Goal: Task Accomplishment & Management: Use online tool/utility

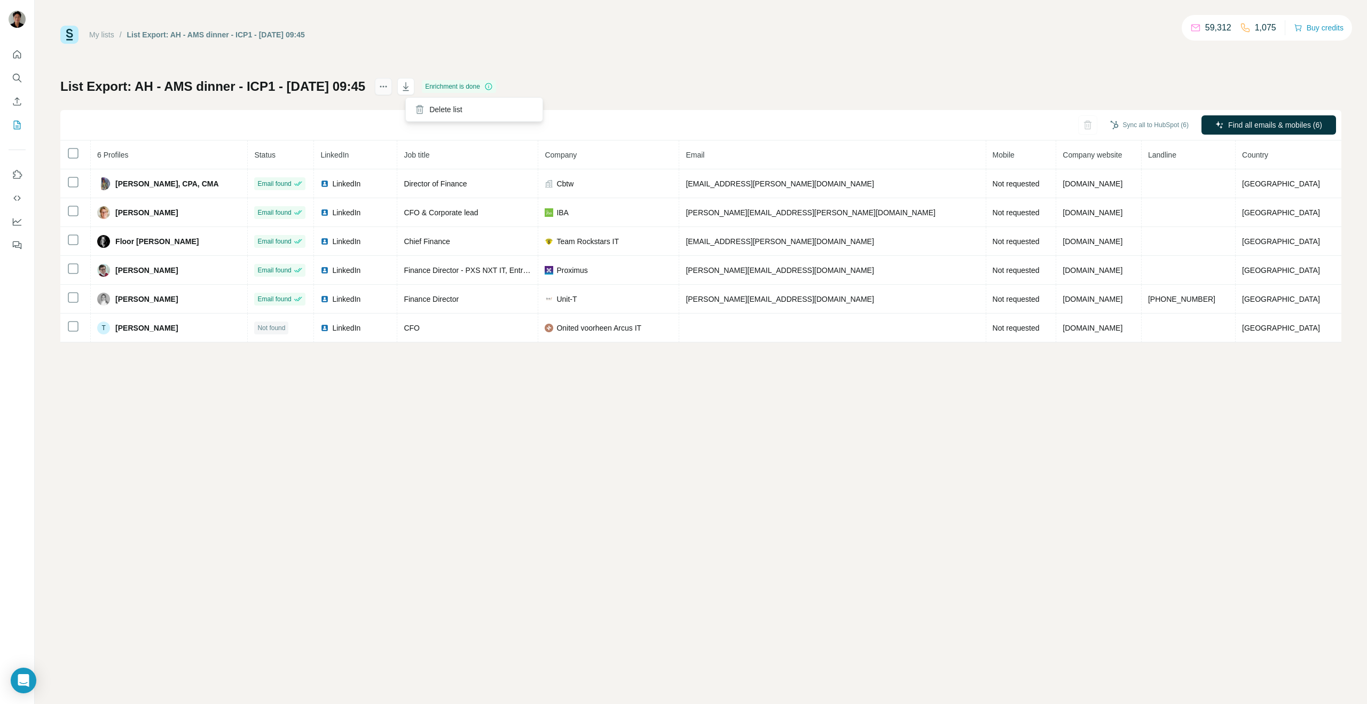
click at [389, 91] on icon "actions" at bounding box center [383, 86] width 11 height 11
click at [349, 84] on h1 "List Export: AH - AMS dinner - ICP1 - 03/09/2025 09:45" at bounding box center [212, 86] width 305 height 17
click at [1231, 118] on button "Find all emails & mobiles (6)" at bounding box center [1269, 124] width 135 height 19
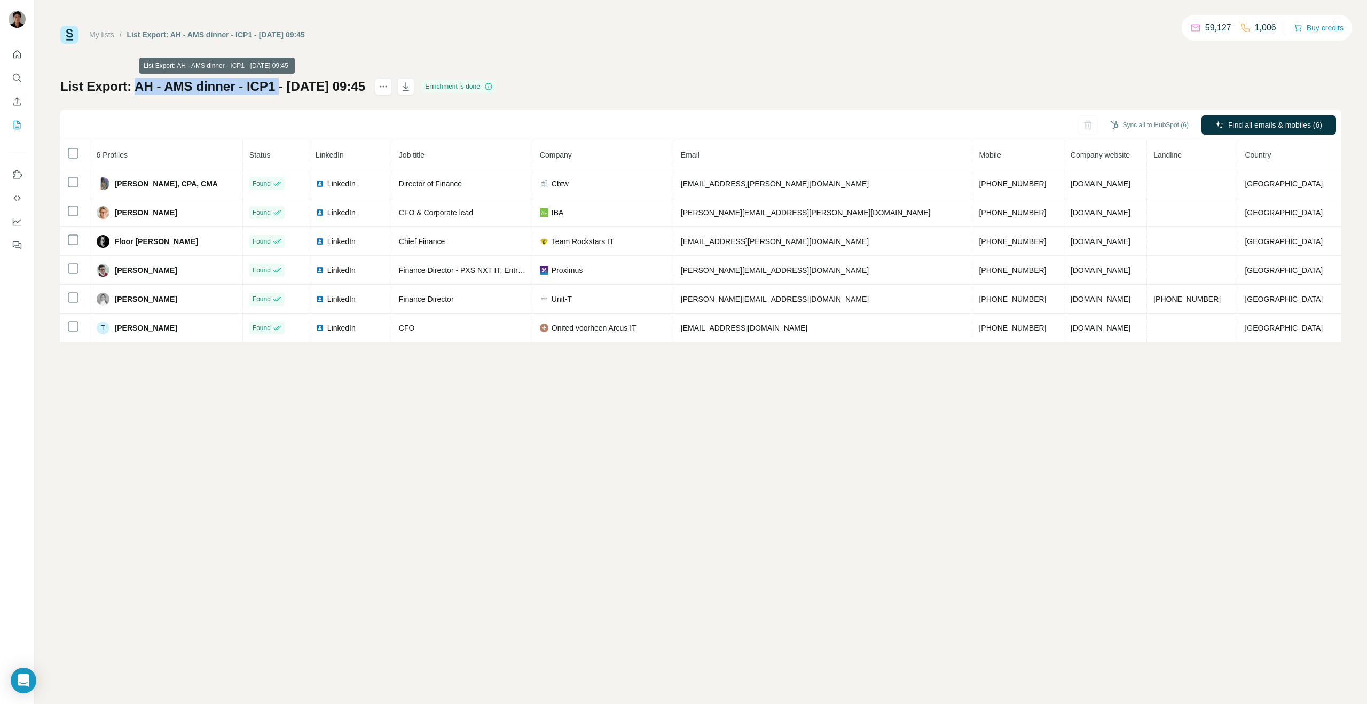
drag, startPoint x: 134, startPoint y: 89, endPoint x: 275, endPoint y: 89, distance: 141.6
click at [275, 89] on h1 "List Export: AH - AMS dinner - ICP1 - 03/09/2025 09:45" at bounding box center [212, 86] width 305 height 17
copy h1 "AH - AMS dinner - ICP1"
click at [1156, 119] on button "Sync all to HubSpot (6)" at bounding box center [1149, 125] width 93 height 16
click at [1166, 122] on button "Sync all to HubSpot (6)" at bounding box center [1149, 125] width 93 height 16
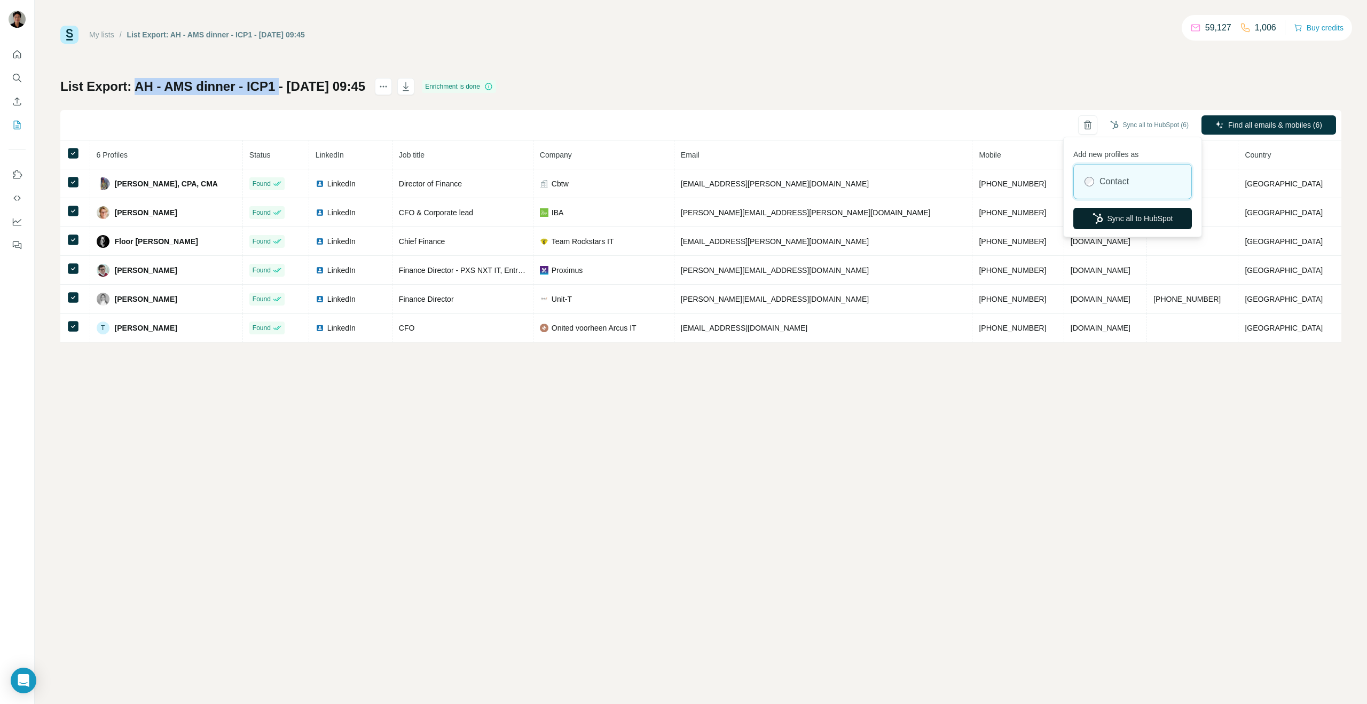
click at [1139, 220] on button "Sync all to HubSpot" at bounding box center [1133, 218] width 119 height 21
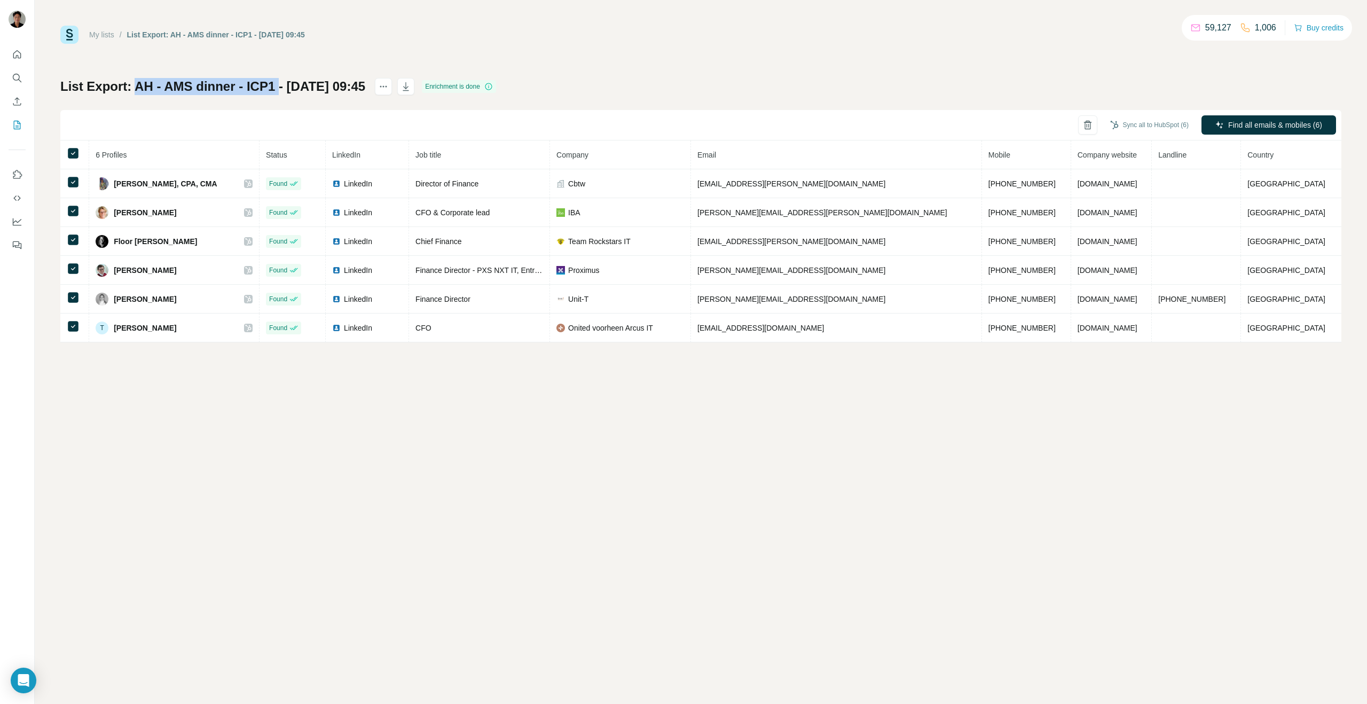
copy h1 "AH - AMS dinner - ICP1"
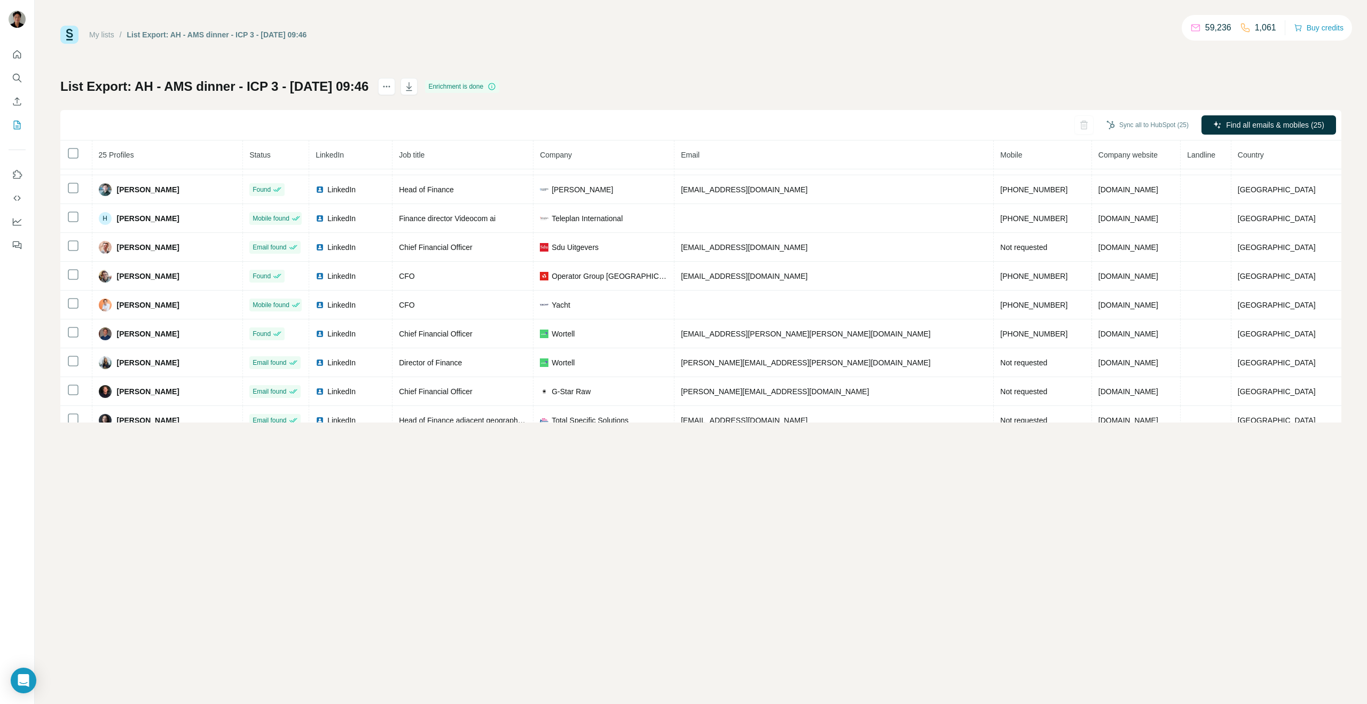
scroll to position [50, 0]
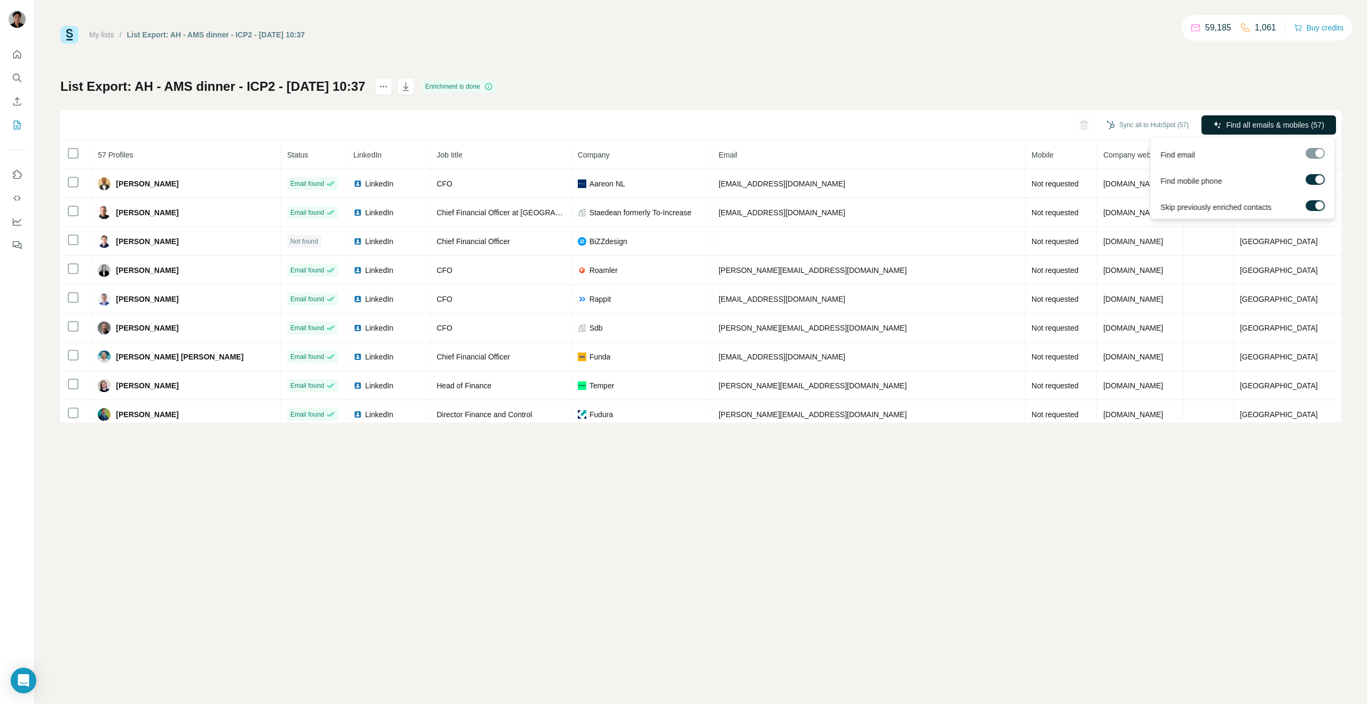
click at [1250, 129] on span "Find all emails & mobiles (57)" at bounding box center [1275, 125] width 98 height 11
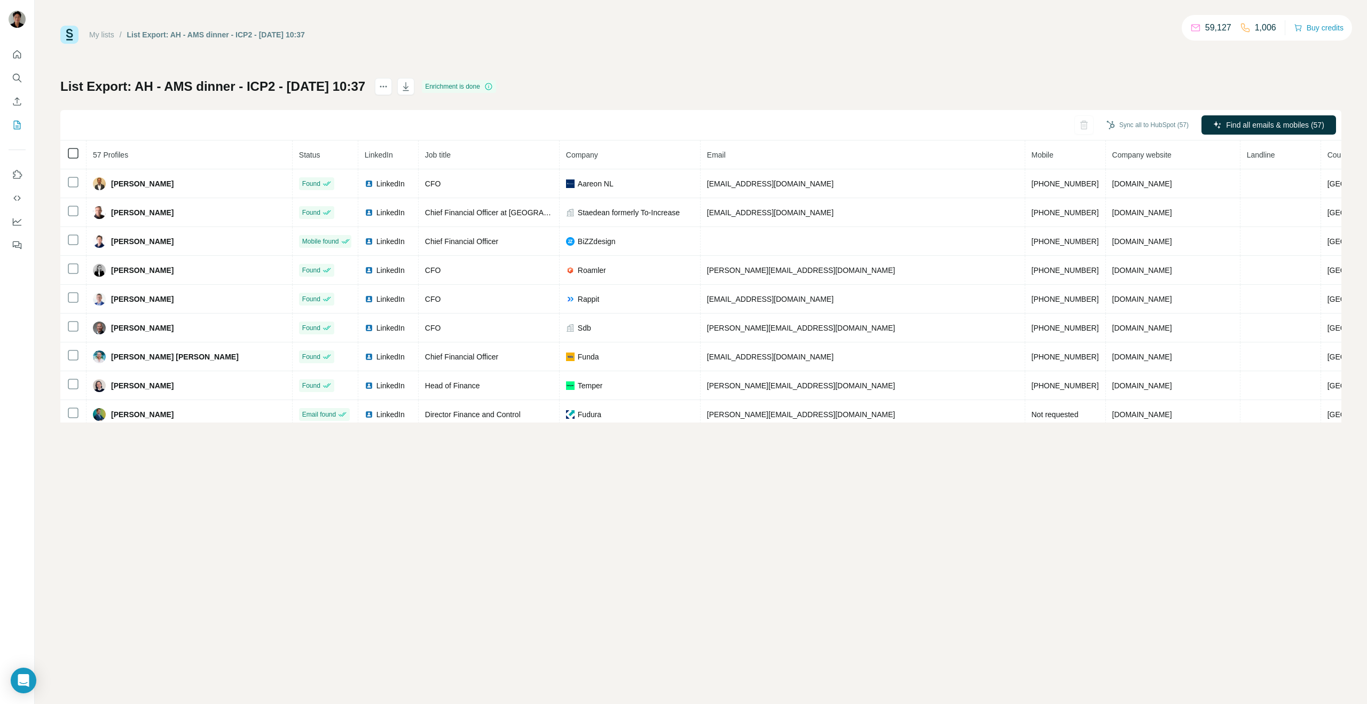
click at [79, 157] on icon at bounding box center [73, 153] width 13 height 13
click at [415, 83] on div at bounding box center [395, 86] width 40 height 17
click at [392, 83] on button "actions" at bounding box center [383, 86] width 17 height 17
click at [349, 85] on h1 "List Export: AH - AMS dinner - ICP2 - [DATE] 10:37" at bounding box center [212, 86] width 305 height 17
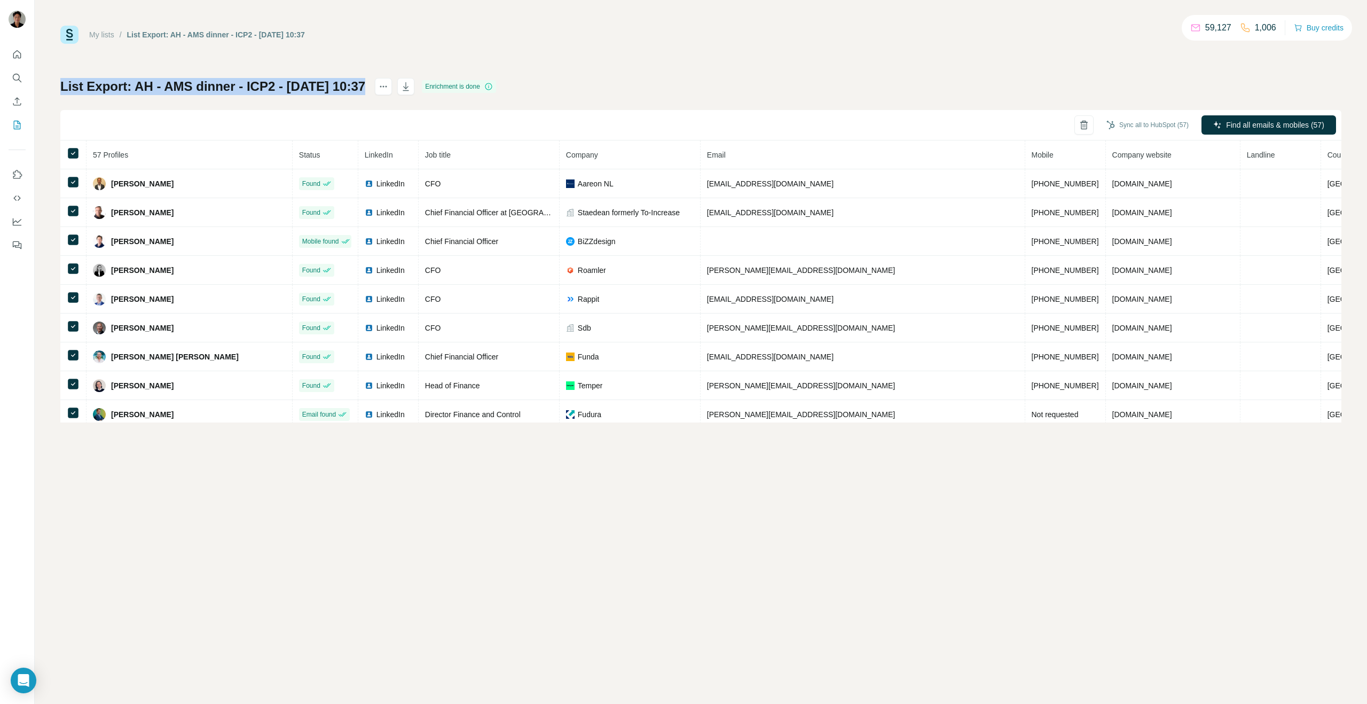
click at [349, 85] on h1 "List Export: AH - AMS dinner - ICP2 - [DATE] 10:37" at bounding box center [212, 86] width 305 height 17
click at [382, 117] on div "Sync all to HubSpot (57) Find all emails & mobiles (57)" at bounding box center [700, 125] width 1281 height 30
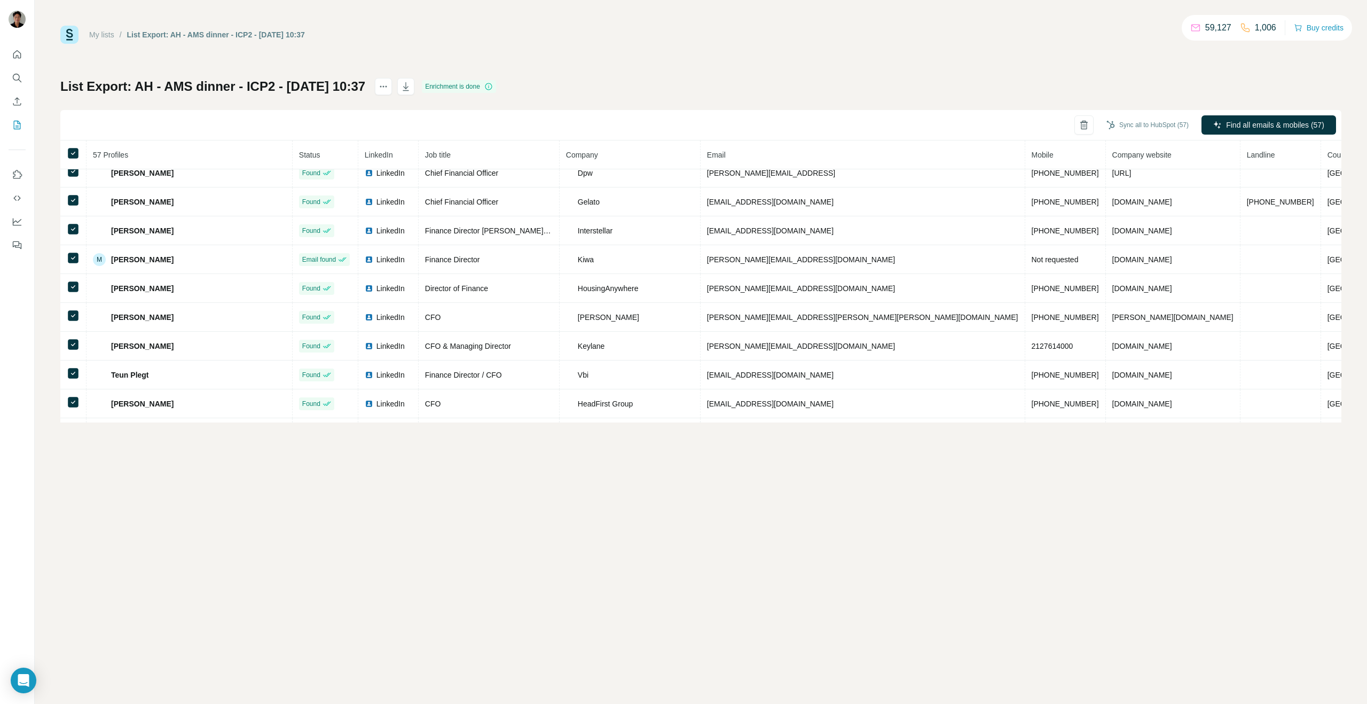
scroll to position [1070, 0]
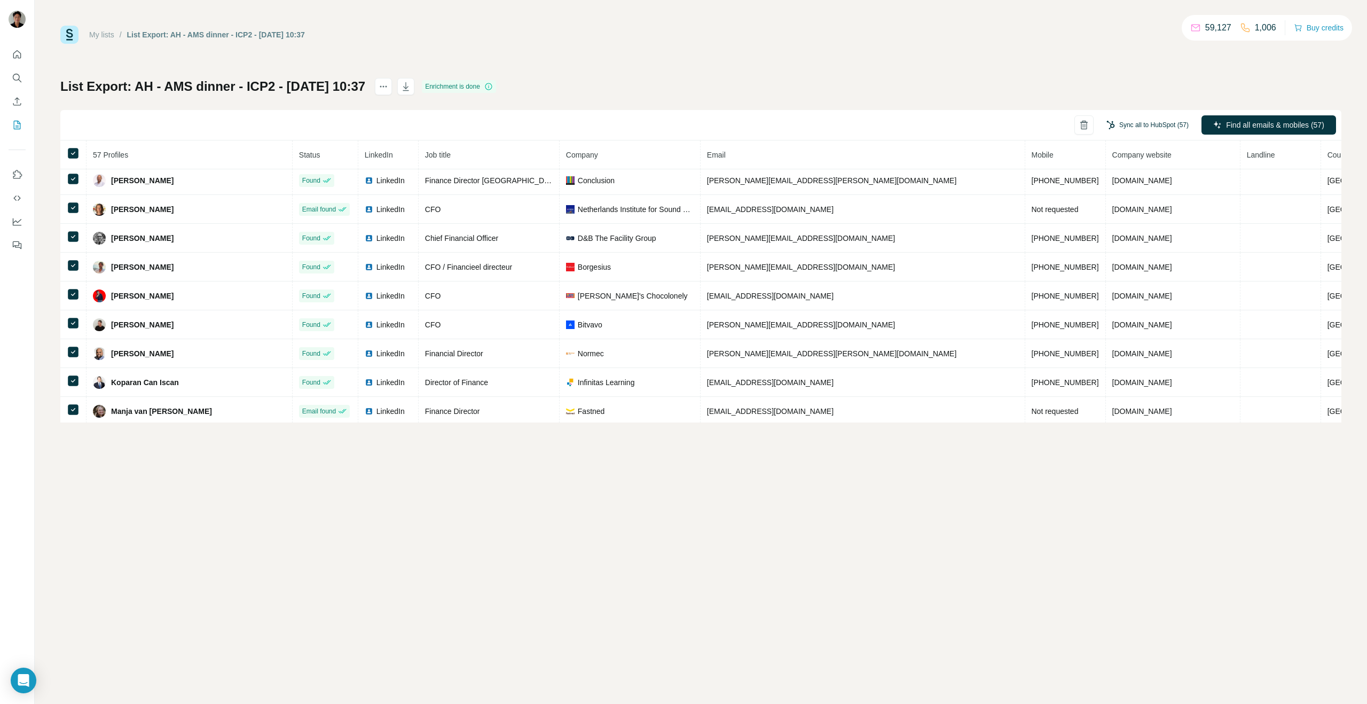
click at [1161, 129] on button "Sync all to HubSpot (57)" at bounding box center [1147, 125] width 97 height 16
click at [1123, 224] on button "Sync all to HubSpot" at bounding box center [1133, 218] width 119 height 21
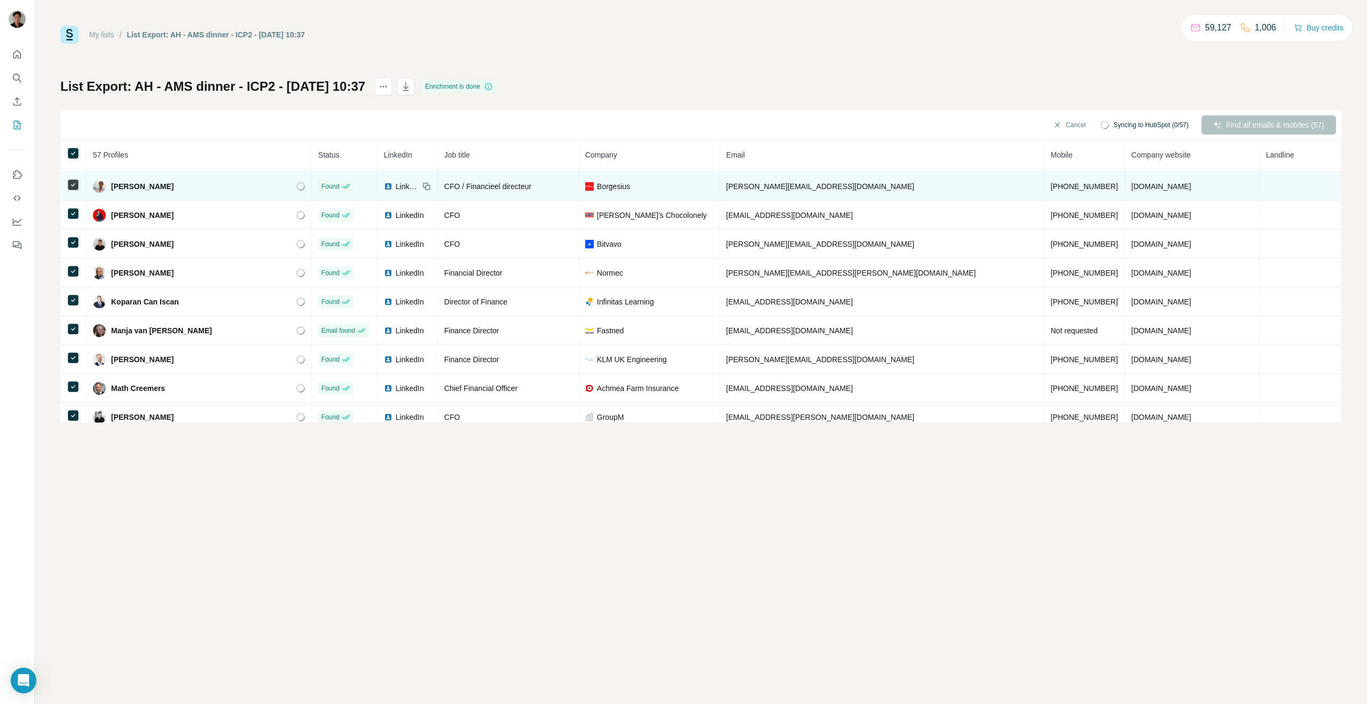
scroll to position [1391, 0]
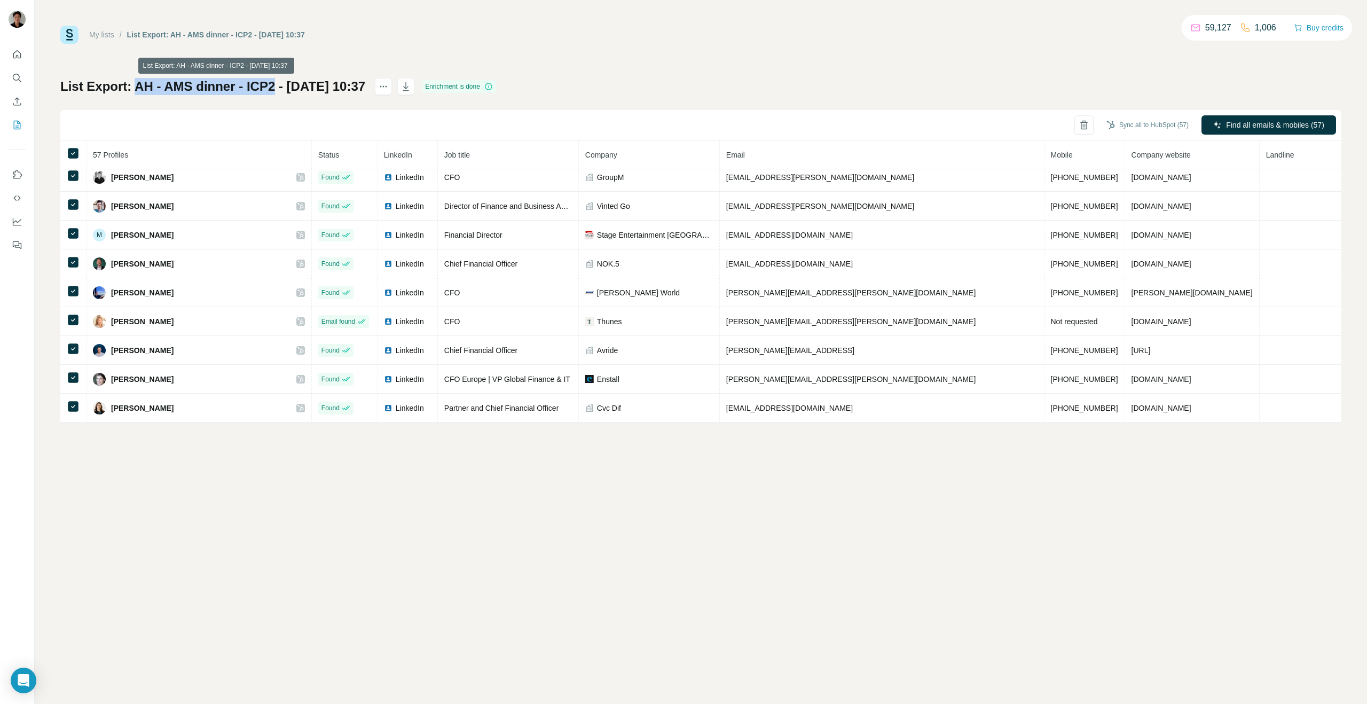
drag, startPoint x: 275, startPoint y: 85, endPoint x: 136, endPoint y: 88, distance: 138.9
click at [136, 88] on h1 "List Export: AH - AMS dinner - ICP2 - [DATE] 10:37" at bounding box center [212, 86] width 305 height 17
copy h1 "AH - AMS dinner - ICP2"
click at [1130, 122] on button "Sync all to HubSpot (57)" at bounding box center [1147, 125] width 97 height 16
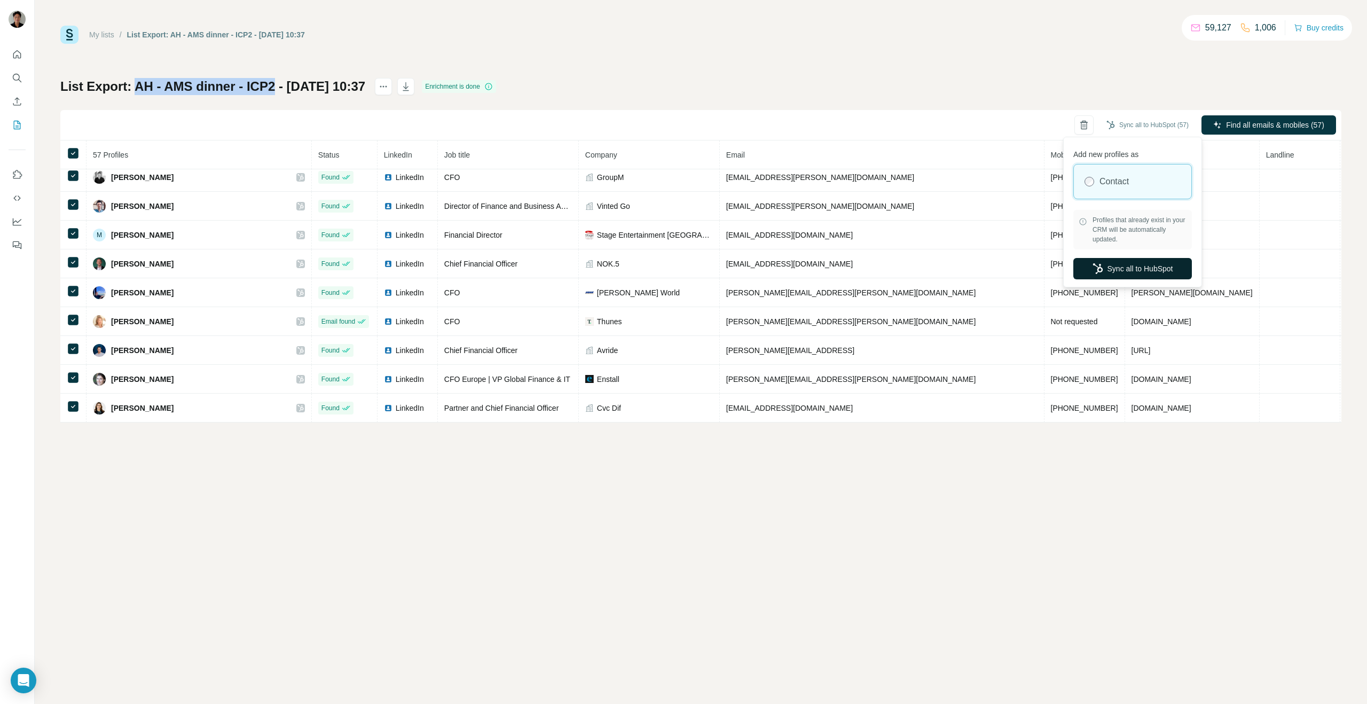
click at [1116, 277] on button "Sync all to HubSpot" at bounding box center [1133, 268] width 119 height 21
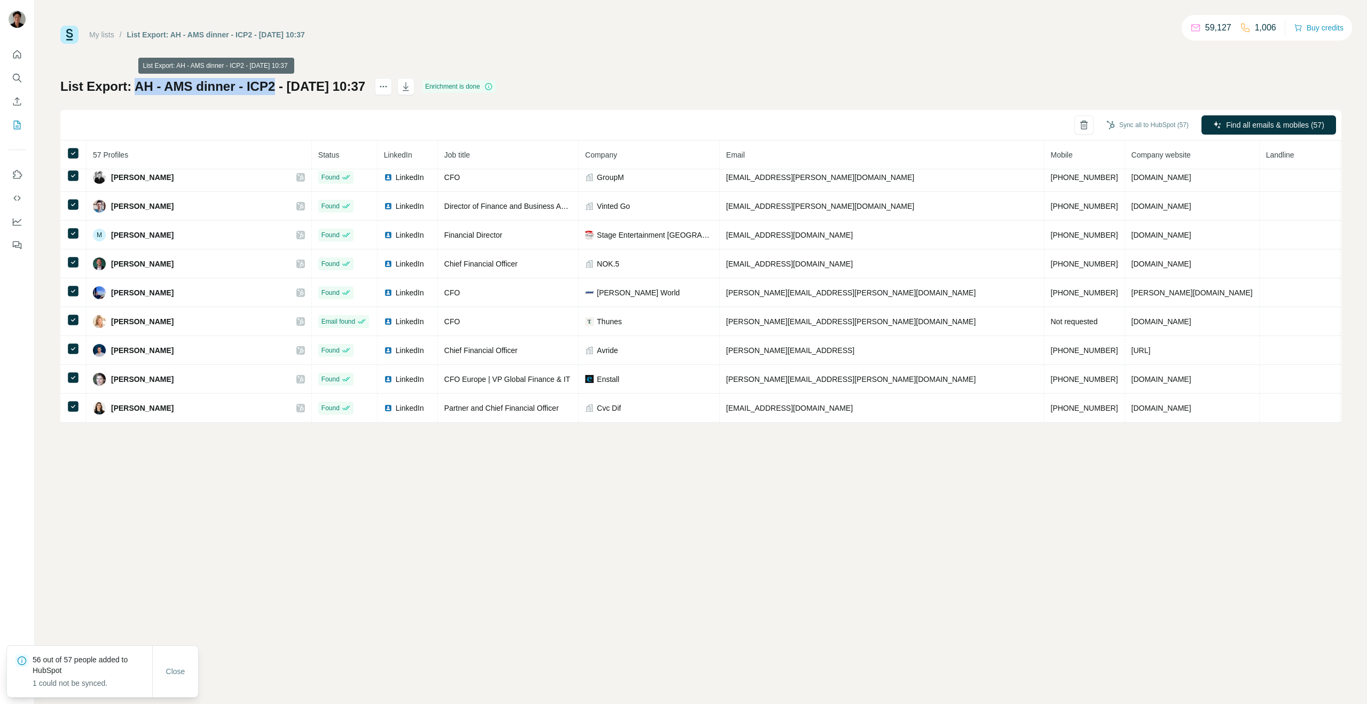
copy h1 "AH - AMS dinner - ICP2"
drag, startPoint x: 186, startPoint y: 88, endPoint x: 219, endPoint y: 4, distance: 90.0
click at [0, 0] on div "My lists / List Export: AH - AMS dinner - ICP2 - [DATE] 10:37 59,127 1,006 Buy …" at bounding box center [683, 352] width 1367 height 704
copy h1 "AH - AMS dinner - ICP2"
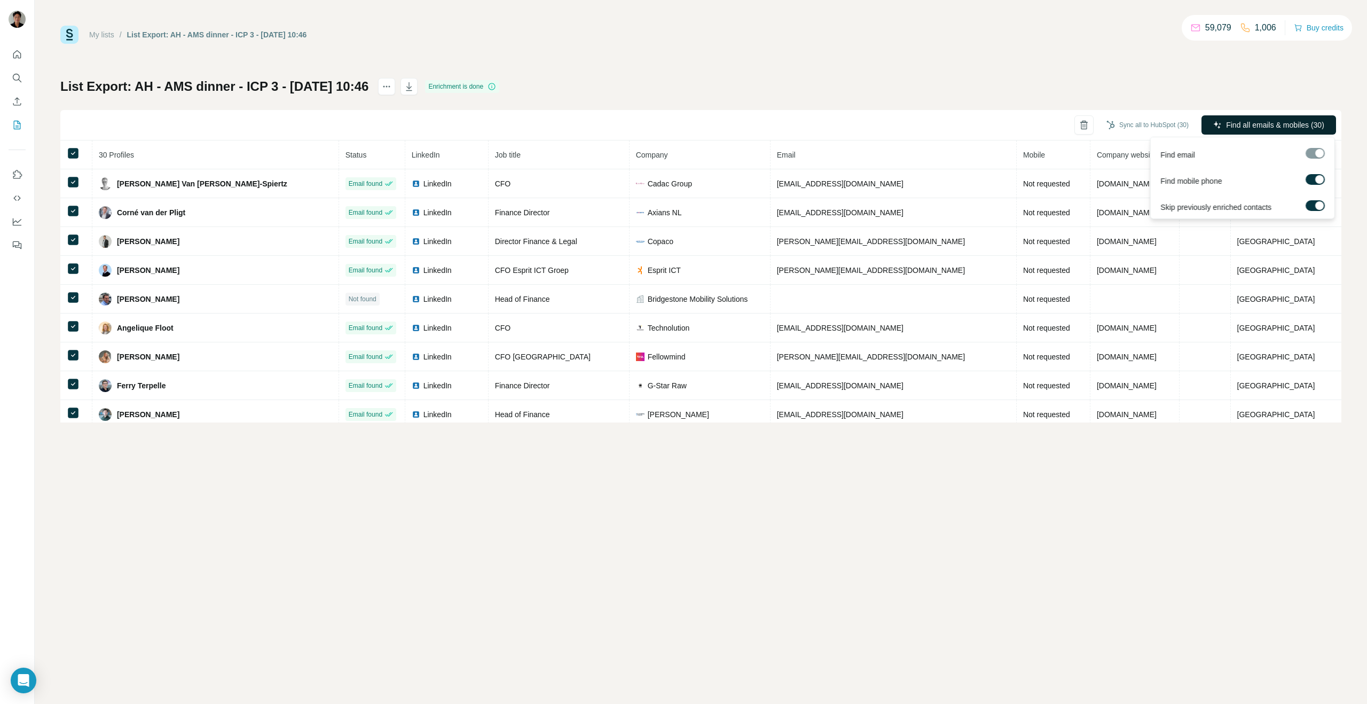
click at [1325, 124] on span "Find all emails & mobiles (30)" at bounding box center [1275, 125] width 98 height 11
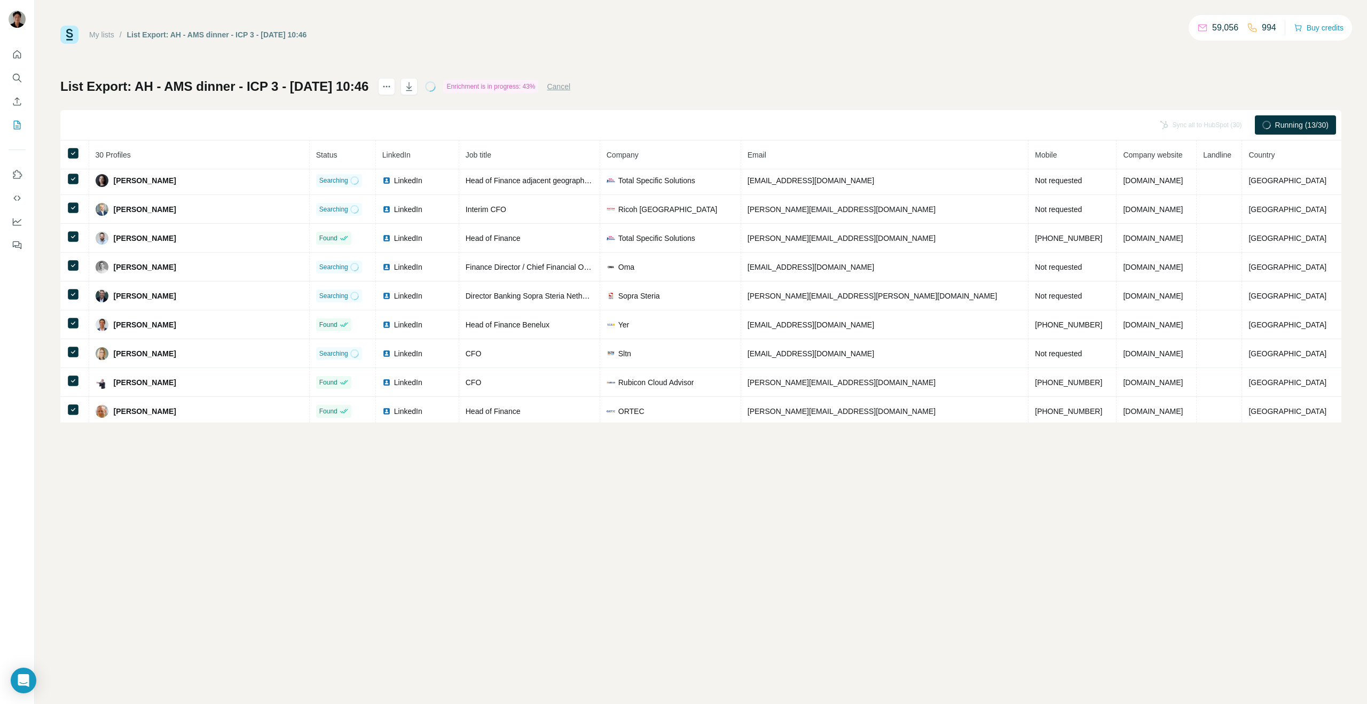
scroll to position [612, 0]
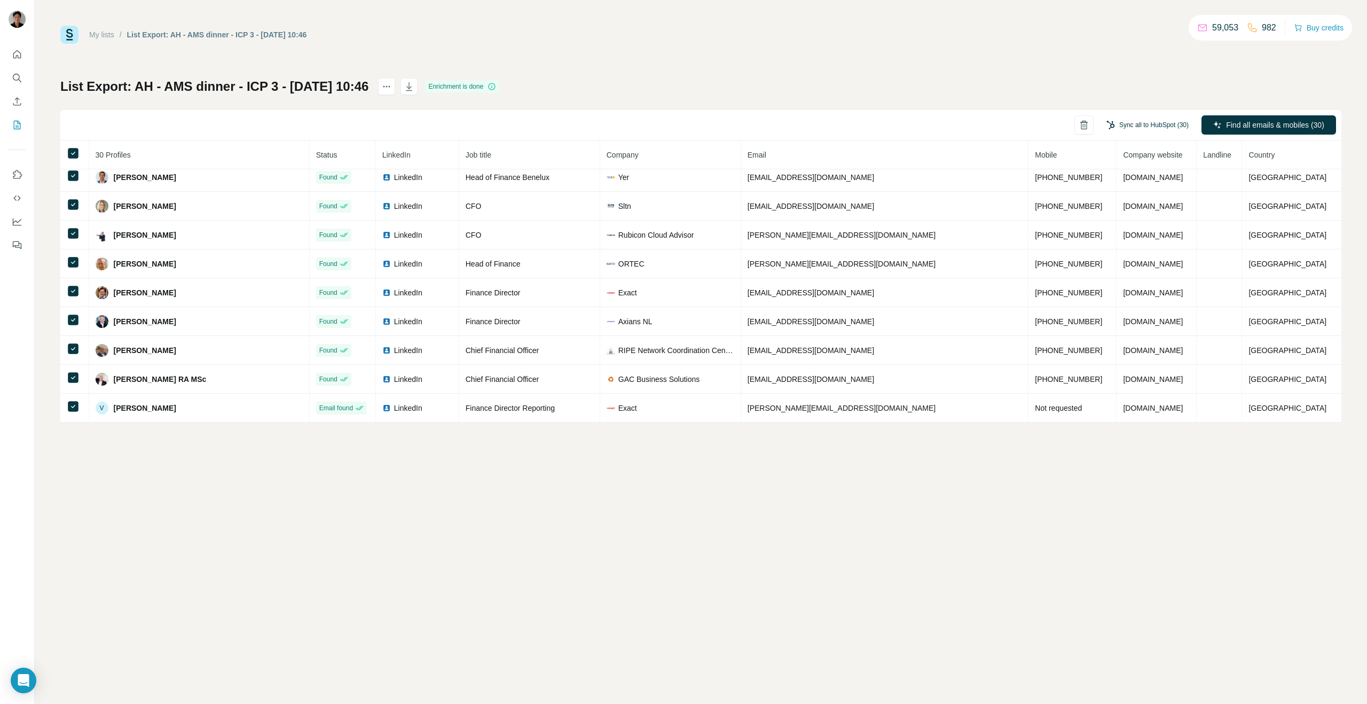
click at [1137, 123] on button "Sync all to HubSpot (30)" at bounding box center [1147, 125] width 97 height 16
click at [1124, 227] on button "Sync all to HubSpot" at bounding box center [1133, 218] width 119 height 21
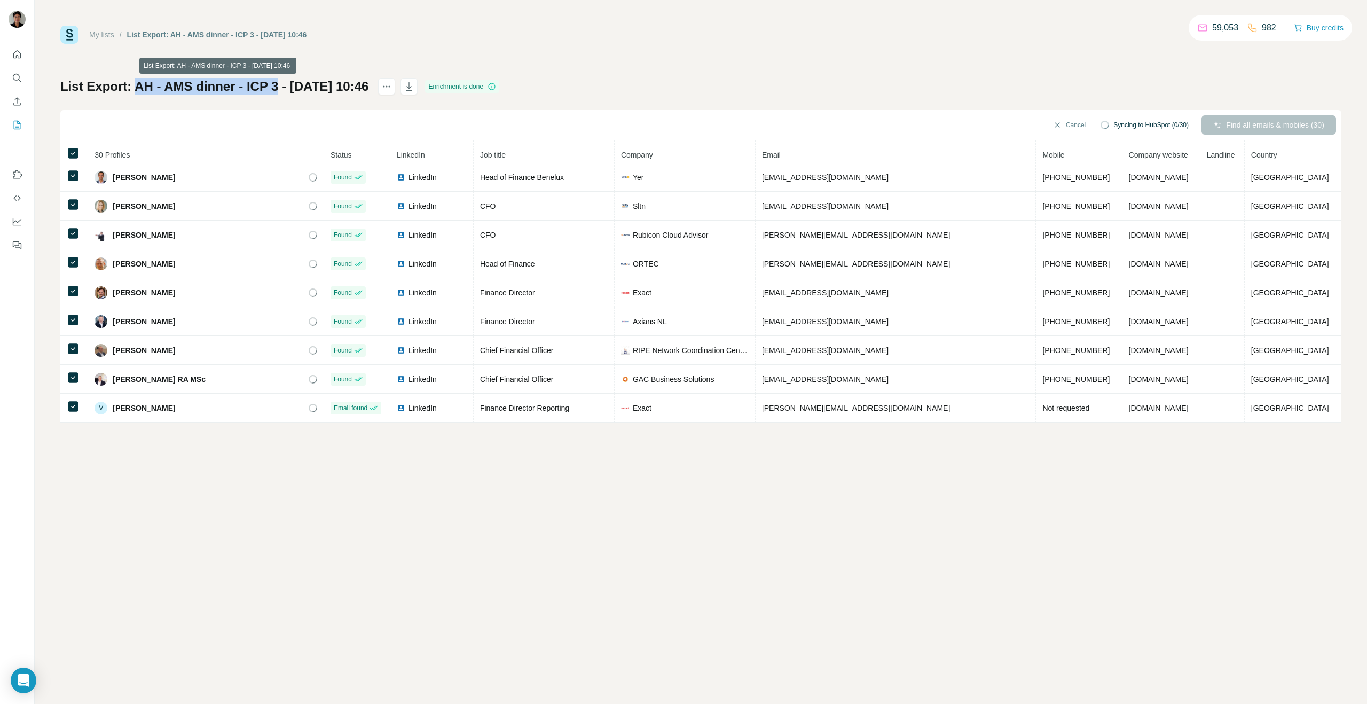
drag, startPoint x: 137, startPoint y: 87, endPoint x: 276, endPoint y: 88, distance: 138.9
click at [276, 88] on h1 "List Export: AH - AMS dinner - ICP 3 - 03/09/2025 10:46" at bounding box center [214, 86] width 308 height 17
copy h1 "AH - AMS dinner - ICP 3"
click at [761, 35] on div "My lists / List Export: AH - AMS dinner - ICP 3 - 03/09/2025 10:46 59,053 982 B…" at bounding box center [700, 35] width 1281 height 18
drag, startPoint x: 275, startPoint y: 85, endPoint x: 136, endPoint y: 82, distance: 139.4
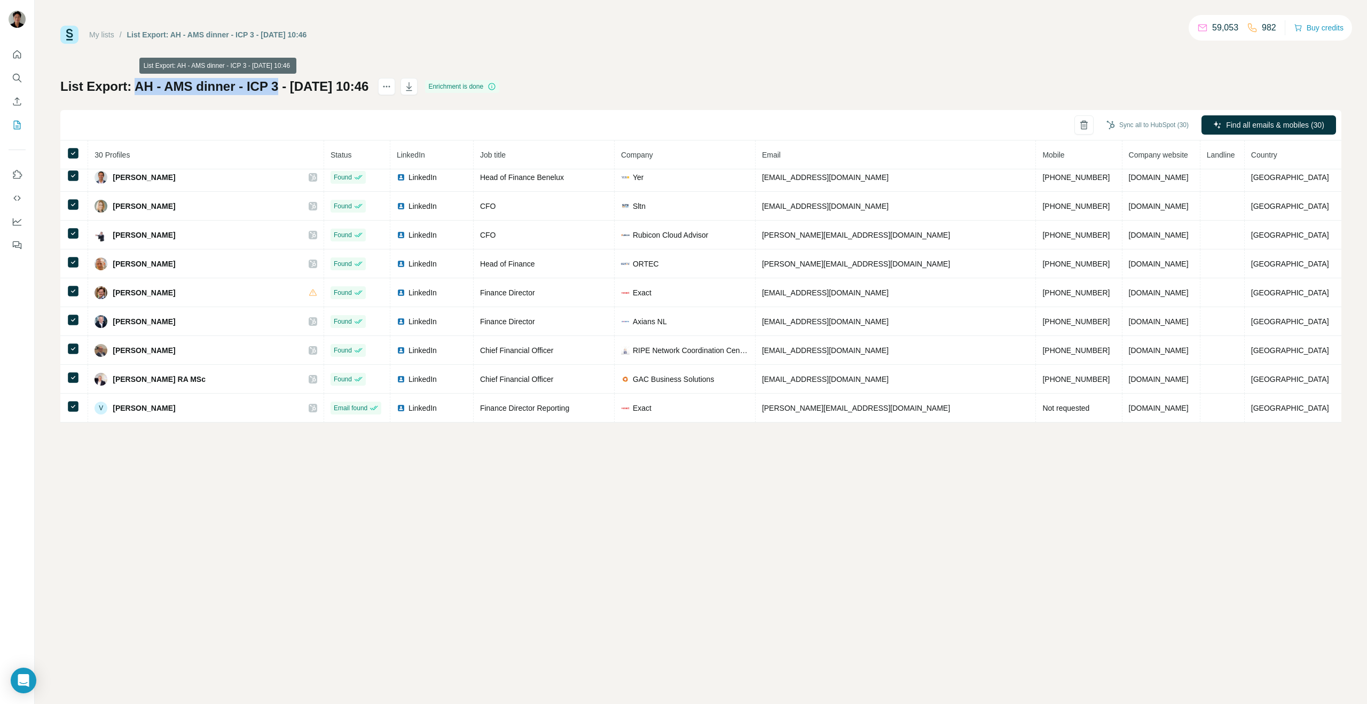
click at [136, 82] on h1 "List Export: AH - AMS dinner - ICP 3 - 03/09/2025 10:46" at bounding box center [214, 86] width 308 height 17
copy h1 "AH - AMS dinner - ICP 3"
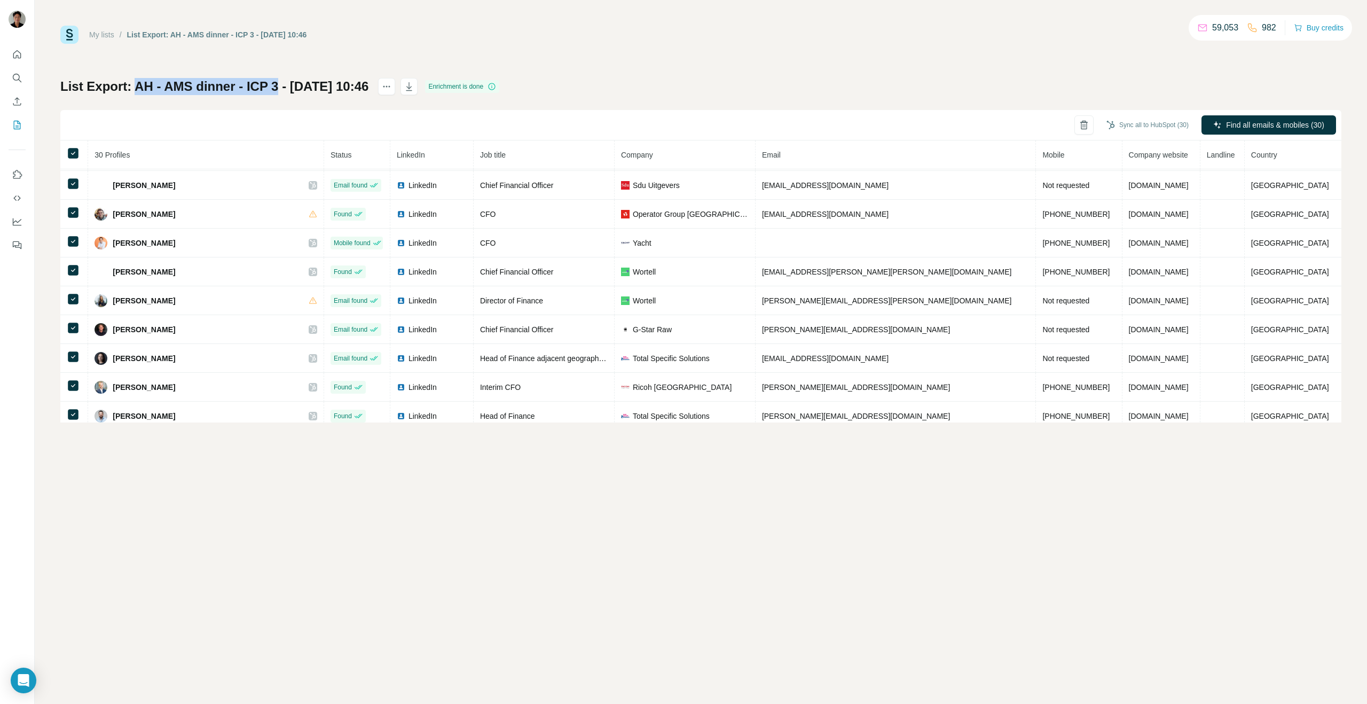
scroll to position [0, 0]
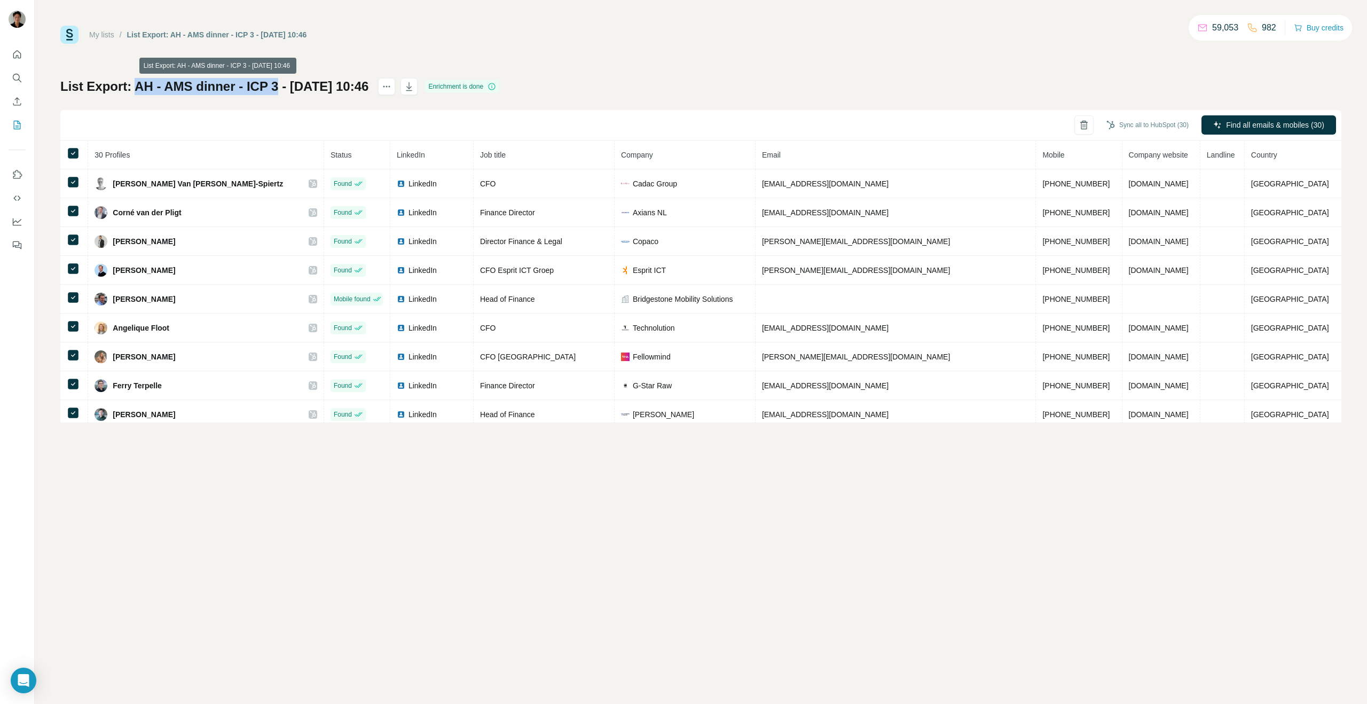
copy h1 "AH - AMS dinner - ICP 3"
